Goal: Information Seeking & Learning: Learn about a topic

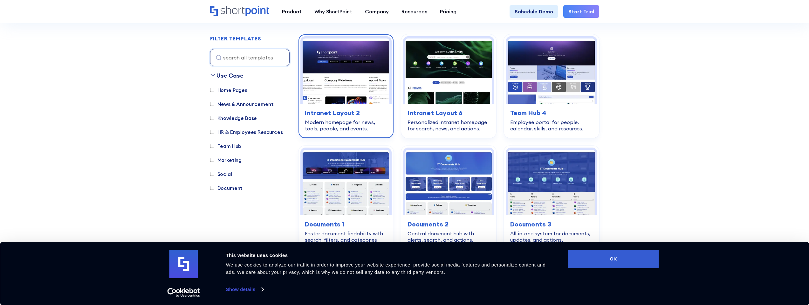
scroll to position [191, 0]
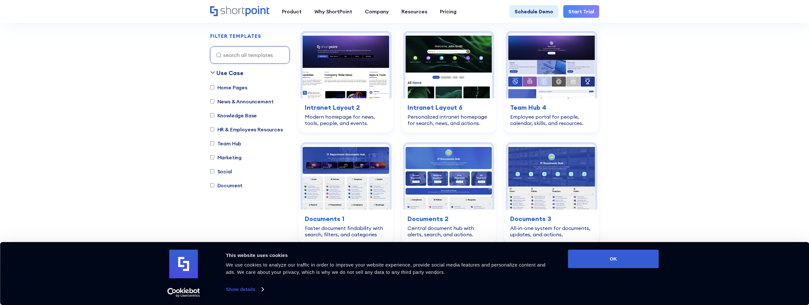
click at [222, 170] on label "Social" at bounding box center [221, 172] width 22 height 8
click at [214, 170] on input "Social" at bounding box center [212, 171] width 4 height 4
checkbox input "true"
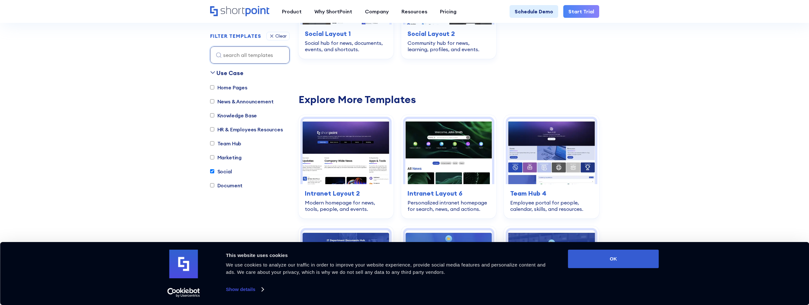
scroll to position [283, 0]
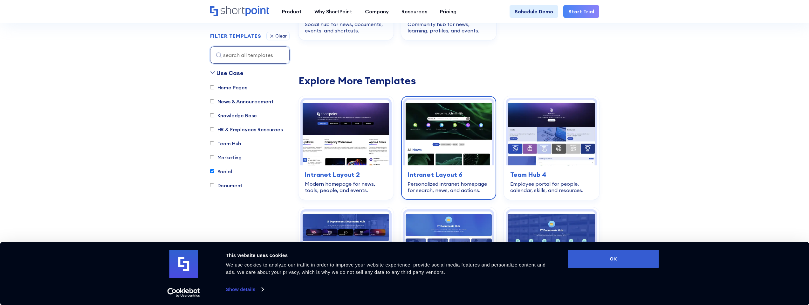
click at [460, 123] on img at bounding box center [448, 132] width 87 height 65
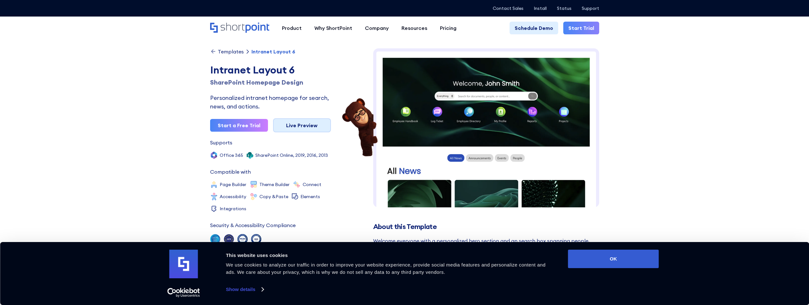
click at [298, 127] on link "Live Preview" at bounding box center [302, 125] width 58 height 14
